Goal: Obtain resource: Obtain resource

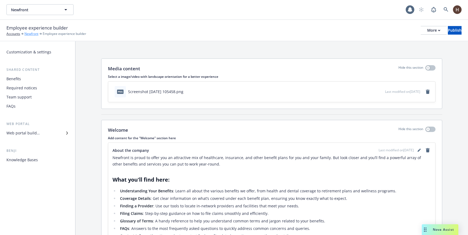
click at [35, 31] on link "Newfront" at bounding box center [31, 33] width 14 height 5
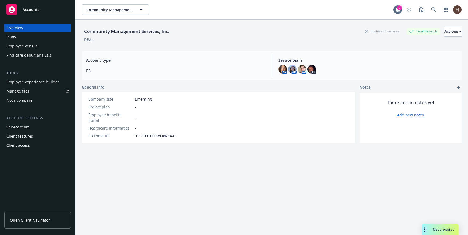
click at [33, 35] on div "Plans" at bounding box center [37, 37] width 62 height 9
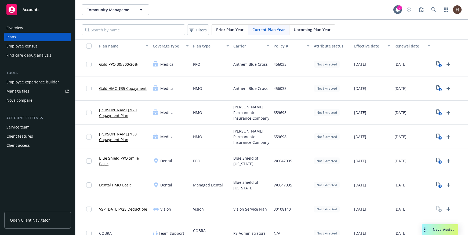
click at [303, 27] on span "Upcoming Plan Year" at bounding box center [312, 30] width 37 height 6
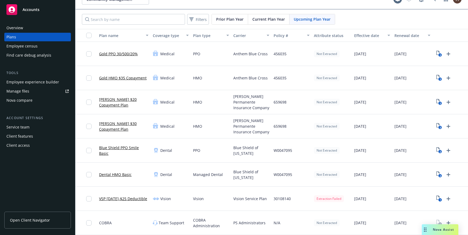
scroll to position [15, 0]
click at [438, 196] on icon "1" at bounding box center [439, 199] width 6 height 6
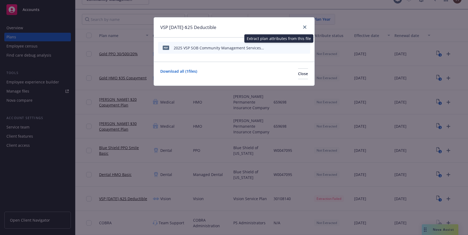
click at [279, 48] on icon "start extraction" at bounding box center [278, 47] width 6 height 6
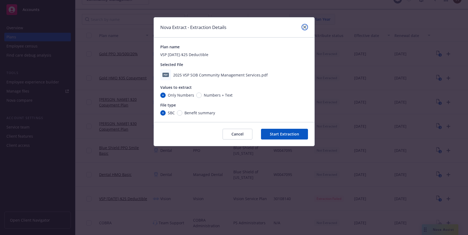
click at [306, 29] on link "close" at bounding box center [305, 27] width 6 height 6
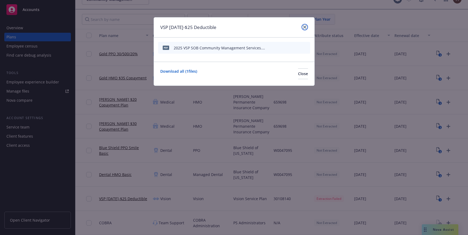
click at [306, 27] on icon "close" at bounding box center [304, 27] width 3 height 3
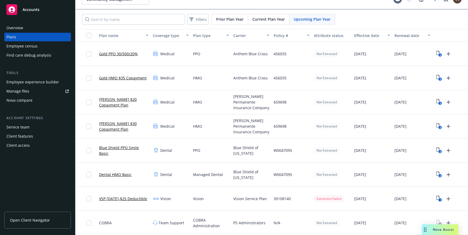
click at [121, 196] on link "VSP 12/12/24-$25 Deductible" at bounding box center [123, 199] width 48 height 6
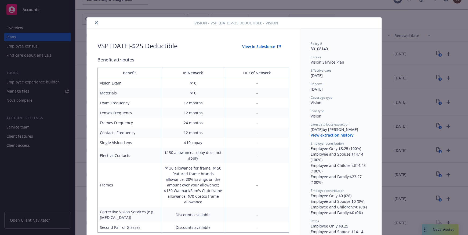
scroll to position [16, 0]
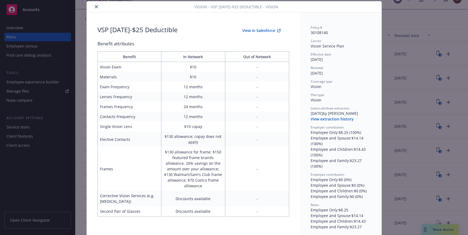
click at [334, 121] on button "View extraction history" at bounding box center [332, 119] width 43 height 5
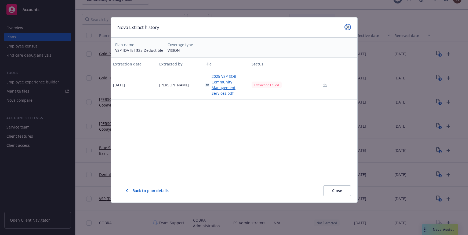
click at [350, 28] on link "close" at bounding box center [348, 27] width 6 height 6
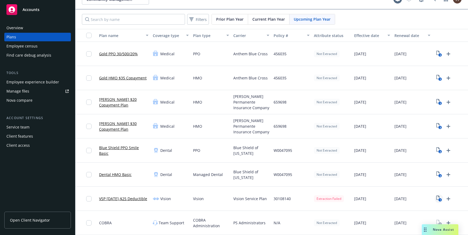
click at [439, 196] on icon "1" at bounding box center [439, 199] width 6 height 6
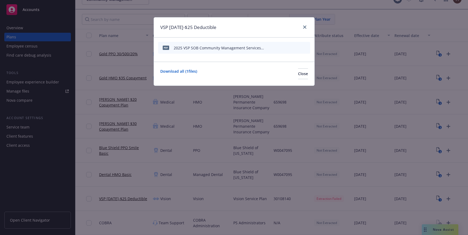
click at [280, 48] on icon "start extraction" at bounding box center [278, 47] width 6 height 6
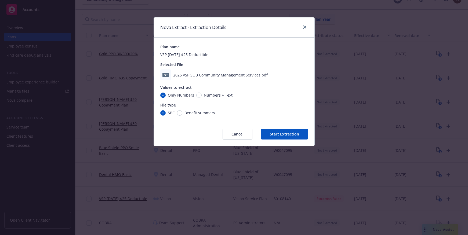
click at [273, 132] on button "Start Extraction" at bounding box center [284, 134] width 47 height 11
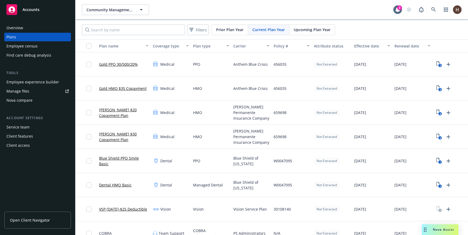
click at [294, 31] on span "Upcoming Plan Year" at bounding box center [312, 30] width 37 height 6
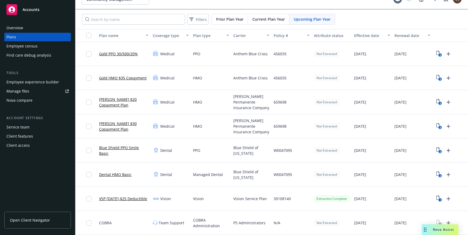
scroll to position [15, 0]
click at [112, 196] on link "VSP [DATE]-$25 Deductible" at bounding box center [123, 199] width 48 height 6
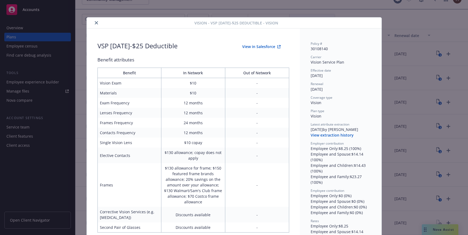
scroll to position [16, 0]
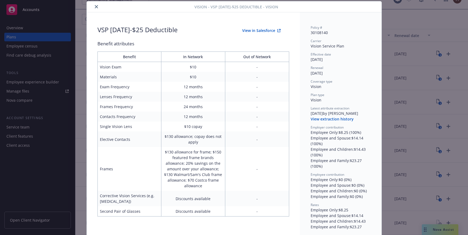
click at [333, 120] on button "View extraction history" at bounding box center [332, 119] width 43 height 5
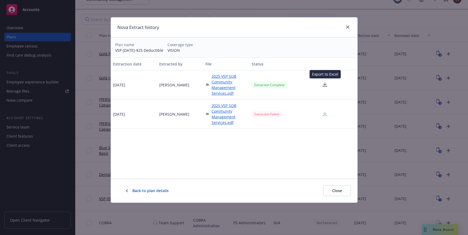
click at [324, 85] on icon at bounding box center [324, 83] width 3 height 3
click at [328, 3] on div "Nova Extract history Plan name VSP [DATE]-$25 Deductible Coverage type VISION E…" at bounding box center [234, 117] width 468 height 235
click at [222, 84] on span "2025 VSP SOB Community Management Services.pdf" at bounding box center [230, 85] width 36 height 23
click at [348, 24] on link "close" at bounding box center [348, 27] width 6 height 6
